Goal: Navigation & Orientation: Find specific page/section

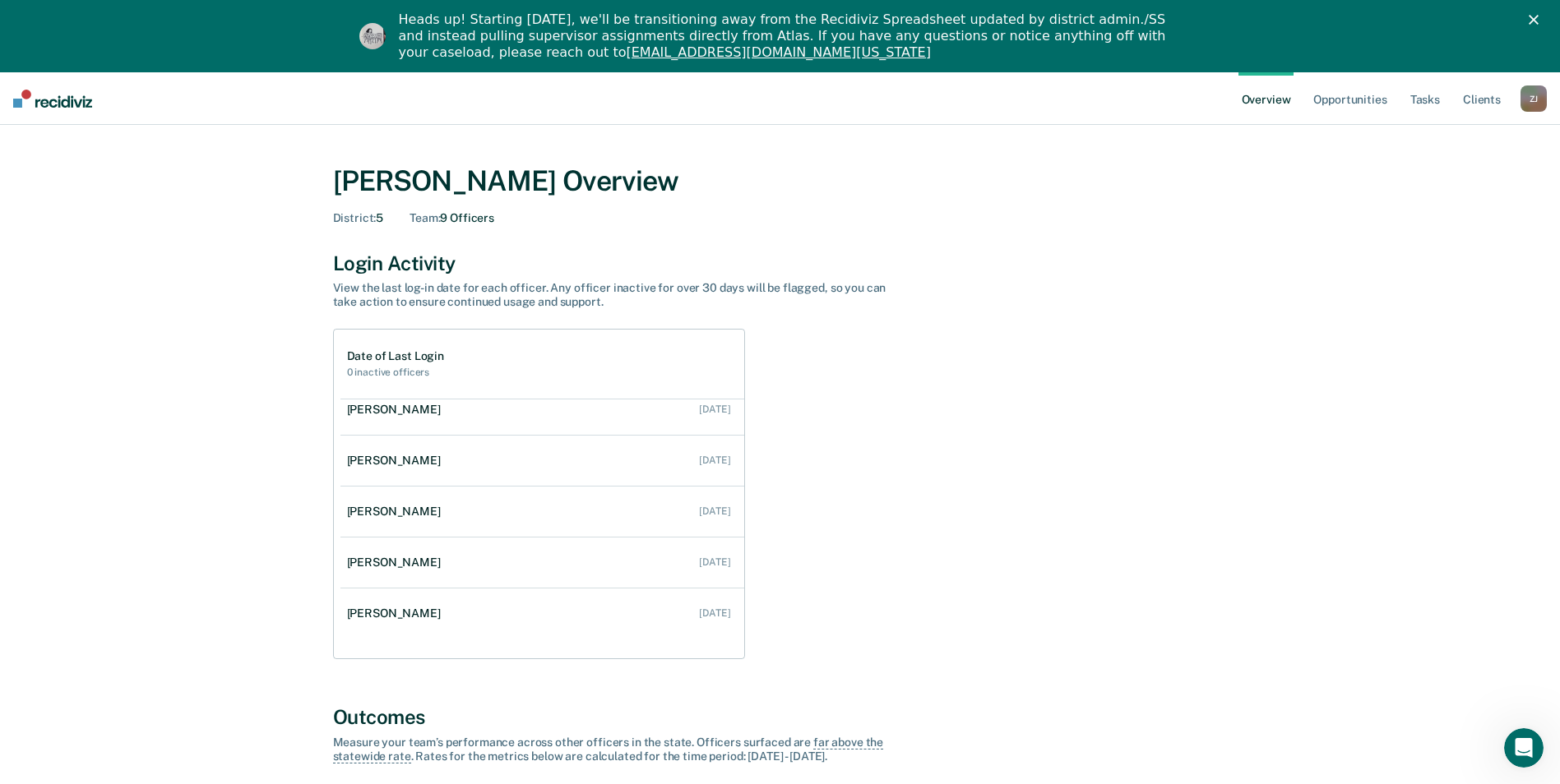
click at [1528, 103] on div "Z J" at bounding box center [1532, 98] width 26 height 26
click at [1451, 175] on link "Go to Operations" at bounding box center [1467, 178] width 132 height 14
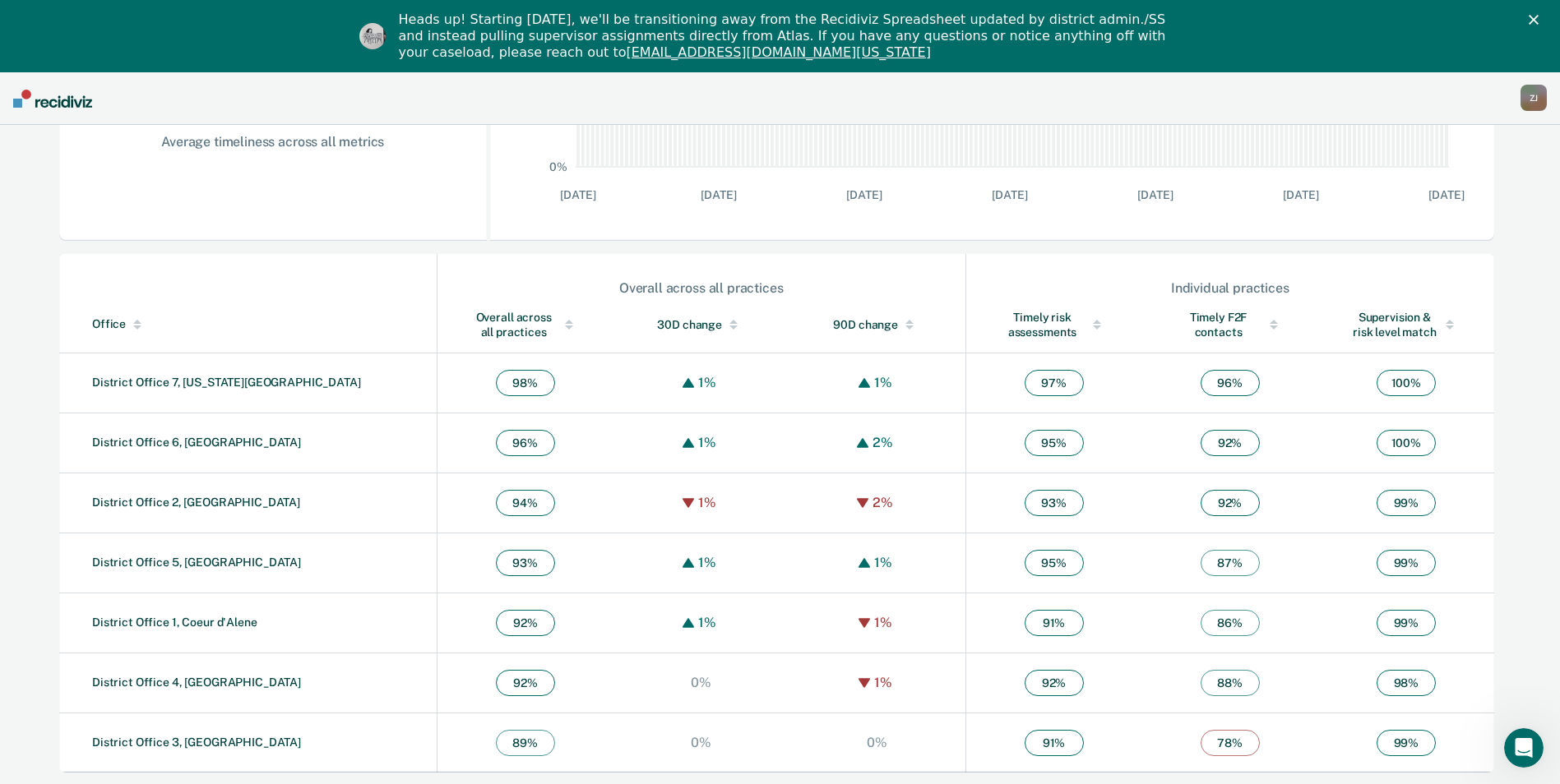
scroll to position [435, 0]
click at [158, 559] on link "District Office 5, [GEOGRAPHIC_DATA]" at bounding box center [196, 561] width 209 height 13
